Goal: Task Accomplishment & Management: Manage account settings

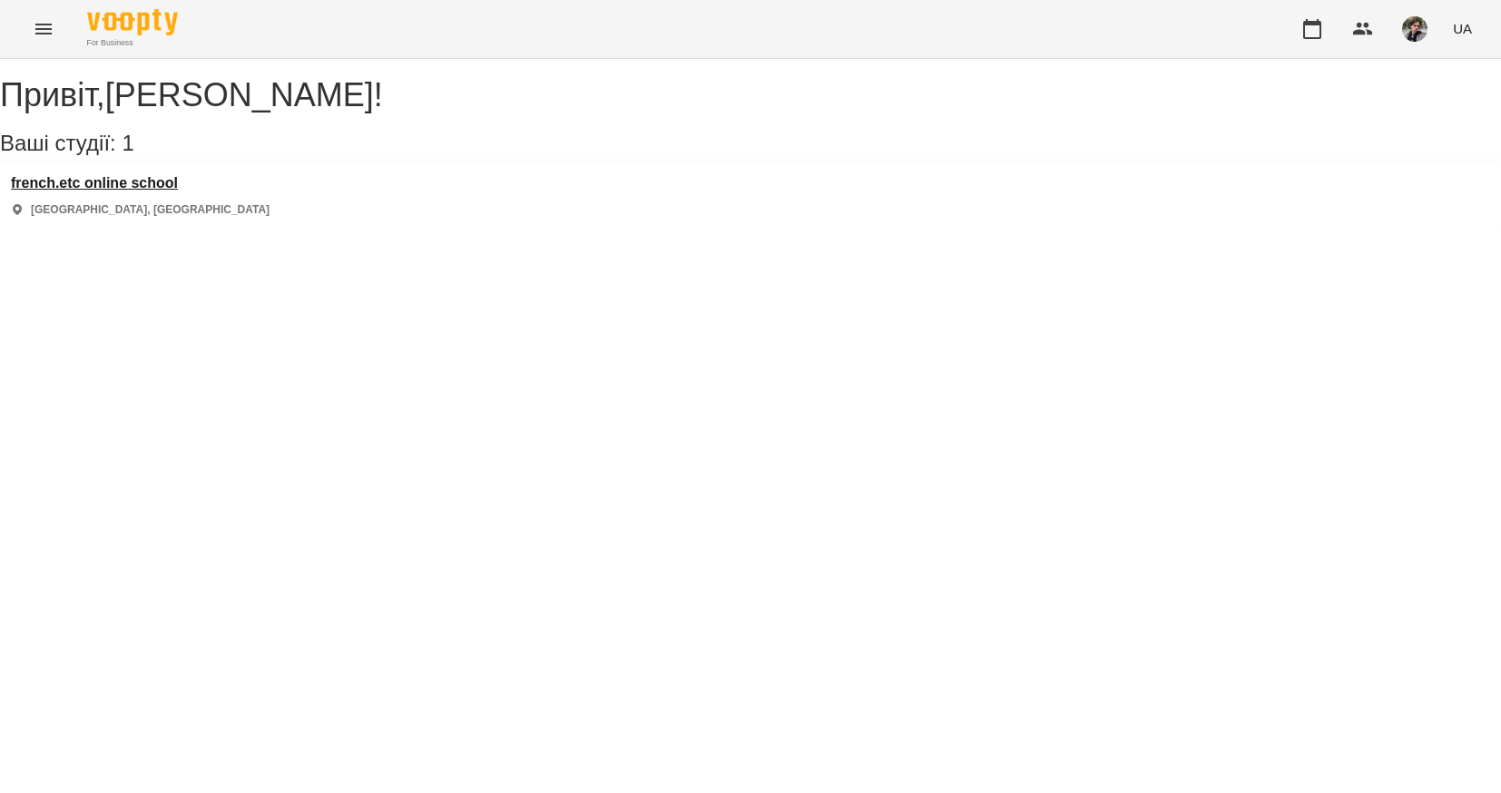
click at [167, 192] on h3 "french.etc online school" at bounding box center [140, 183] width 259 height 16
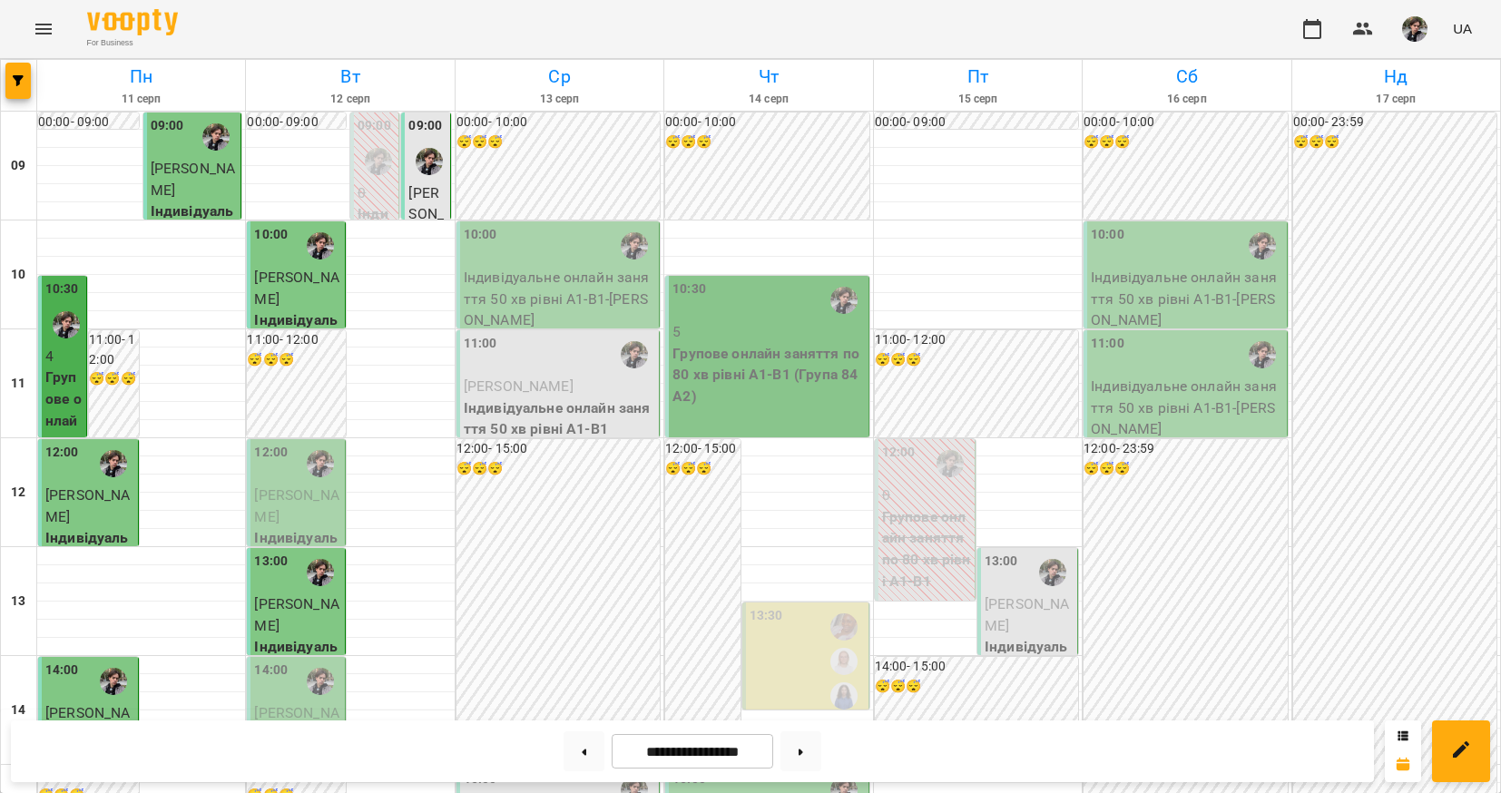
scroll to position [110, 0]
click at [309, 487] on span "[PERSON_NAME]" at bounding box center [296, 506] width 84 height 39
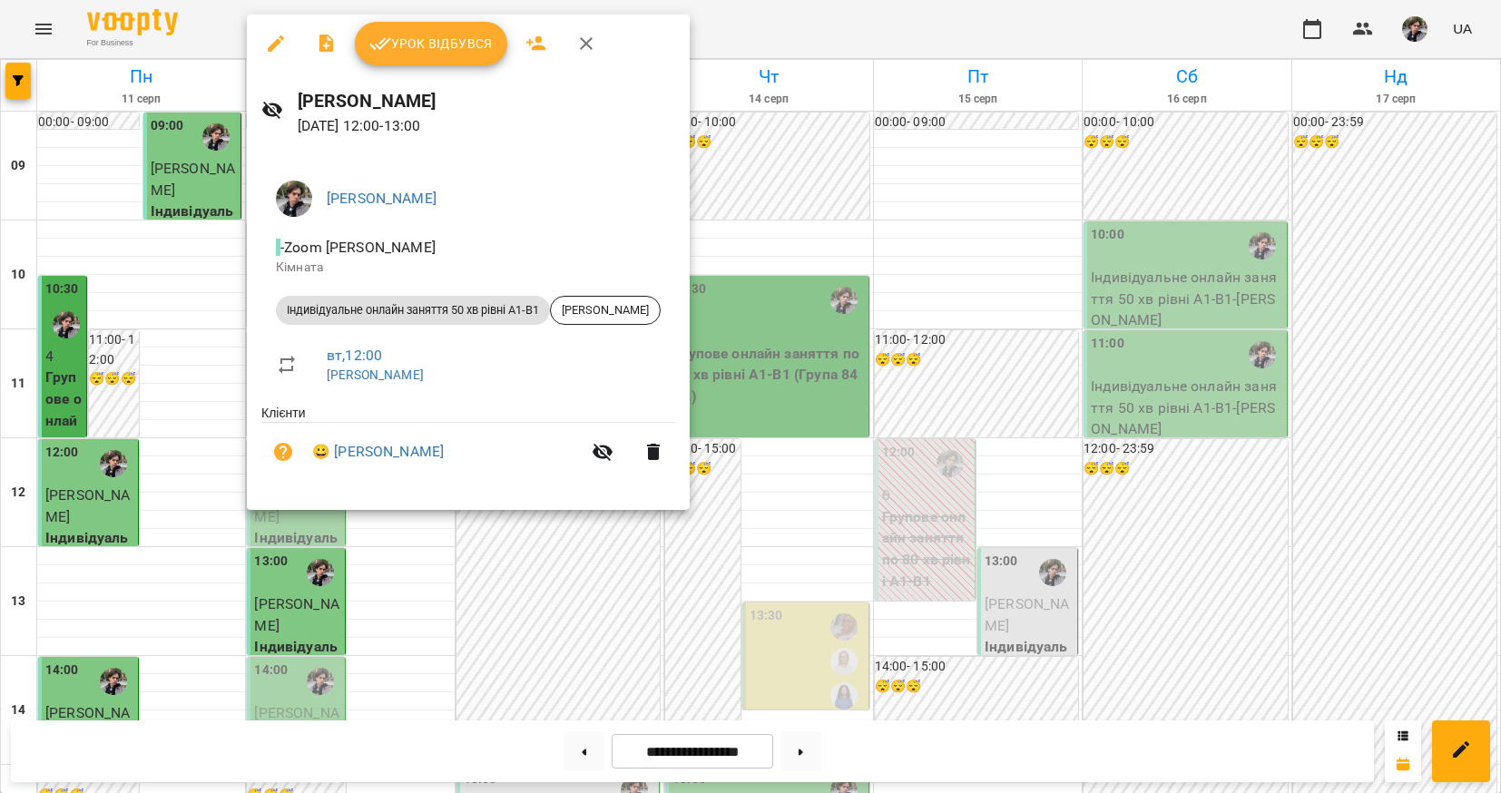
click at [397, 539] on div at bounding box center [750, 396] width 1501 height 793
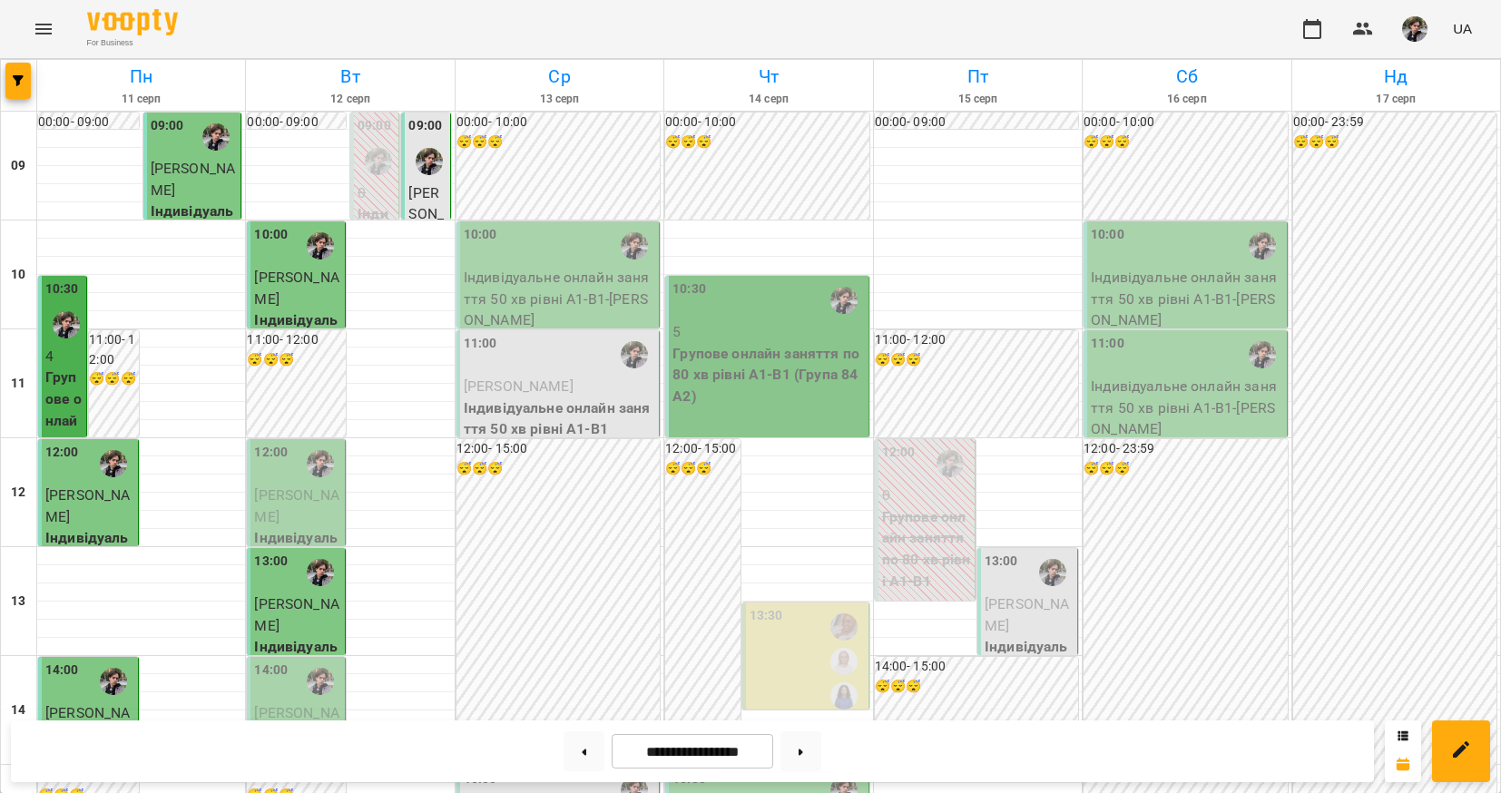
click at [318, 595] on span "[PERSON_NAME]" at bounding box center [296, 614] width 84 height 39
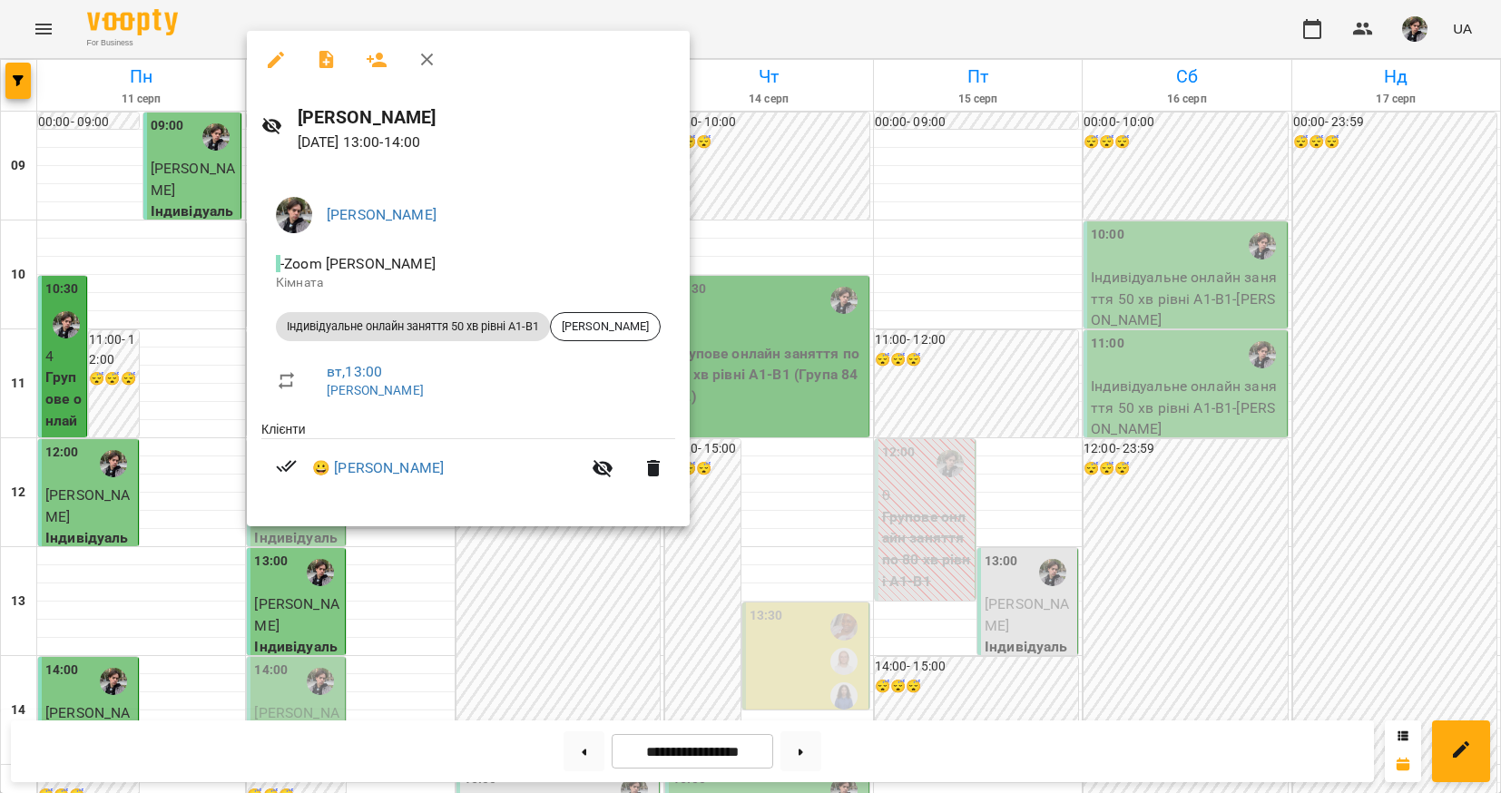
click at [415, 596] on div at bounding box center [750, 396] width 1501 height 793
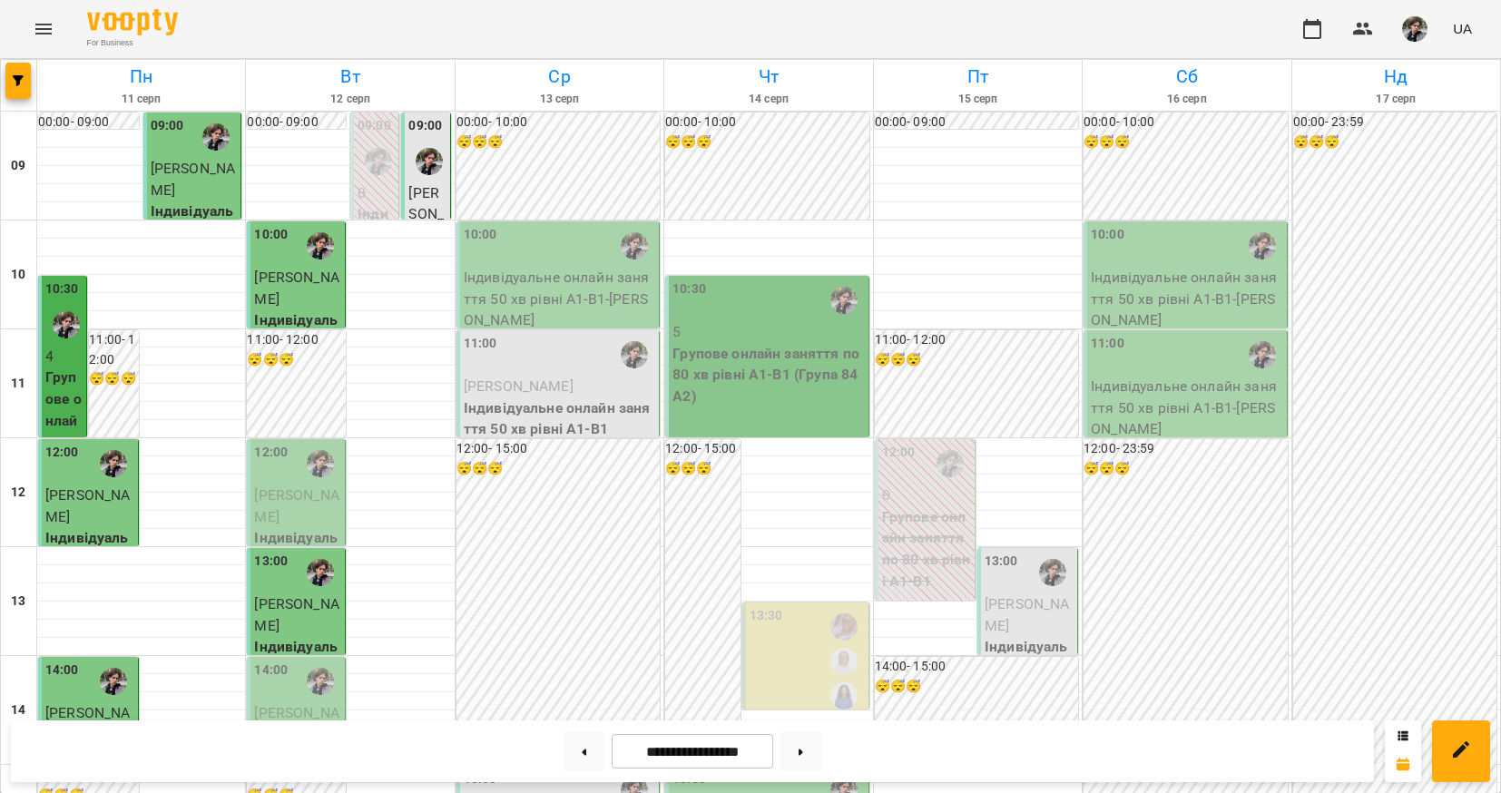
click at [309, 487] on span "[PERSON_NAME]" at bounding box center [296, 506] width 84 height 39
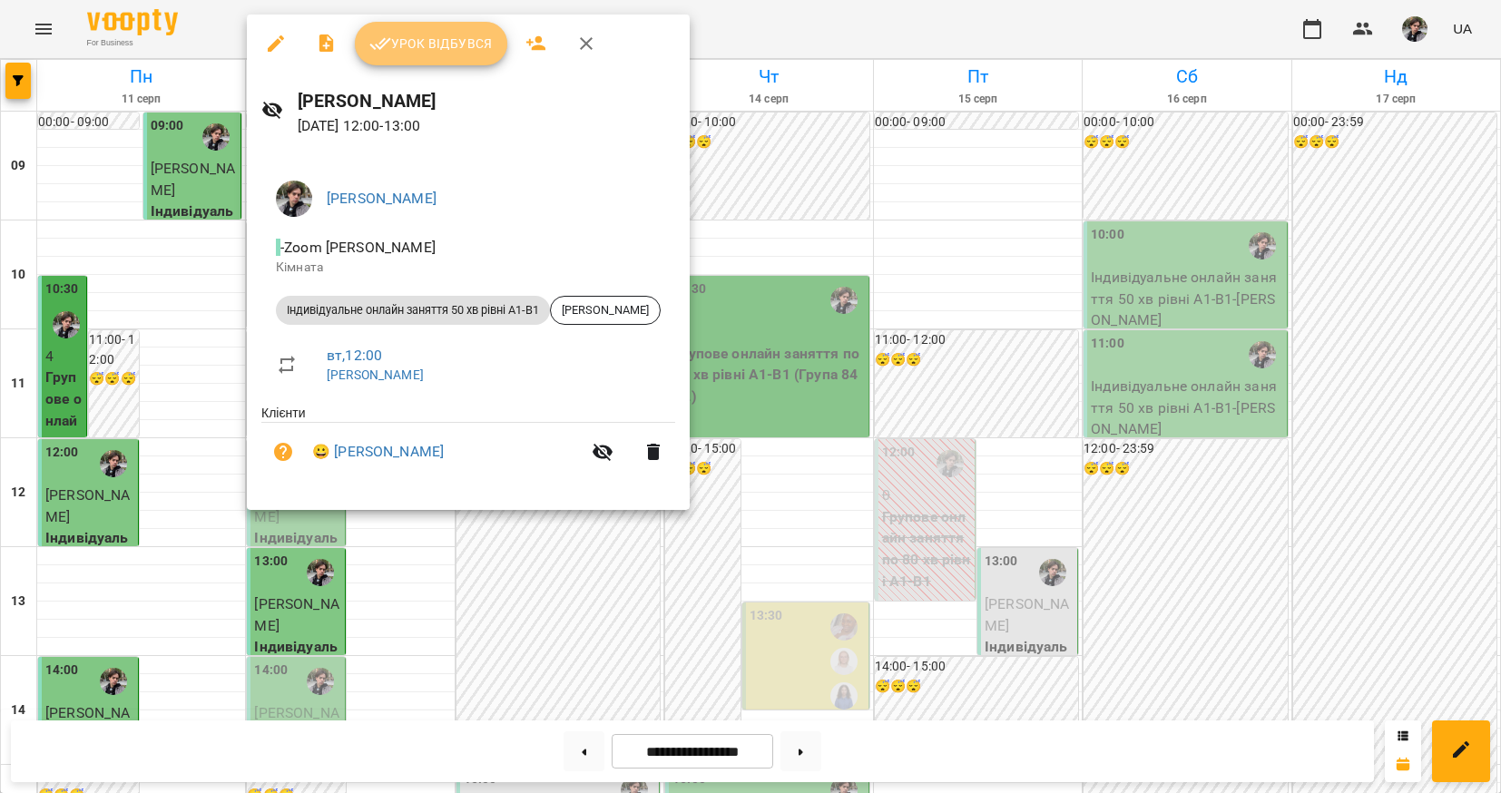
click at [433, 28] on button "Урок відбувся" at bounding box center [431, 44] width 153 height 44
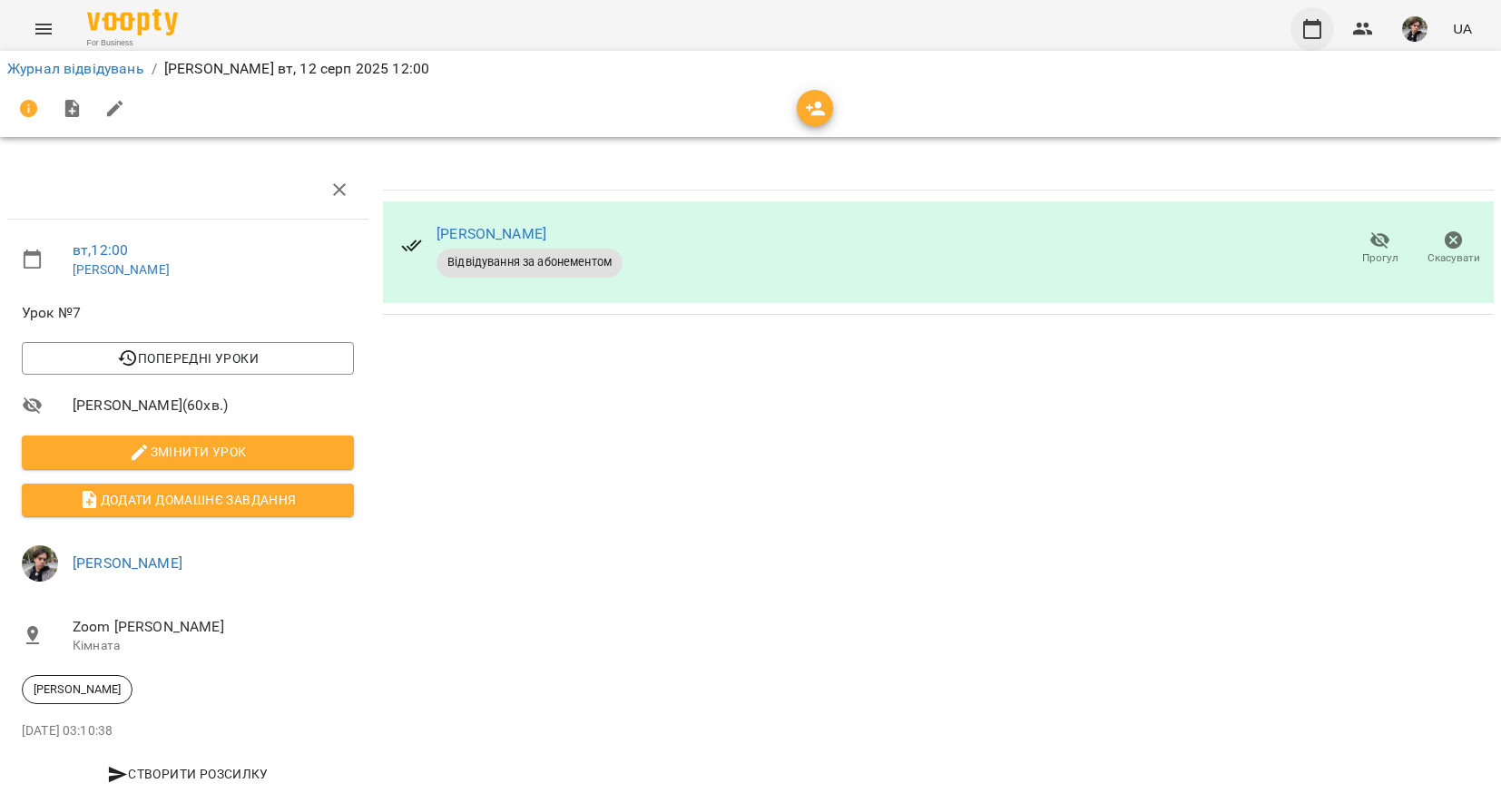
click at [1316, 34] on icon "button" at bounding box center [1313, 29] width 22 height 22
